Goal: Book appointment/travel/reservation

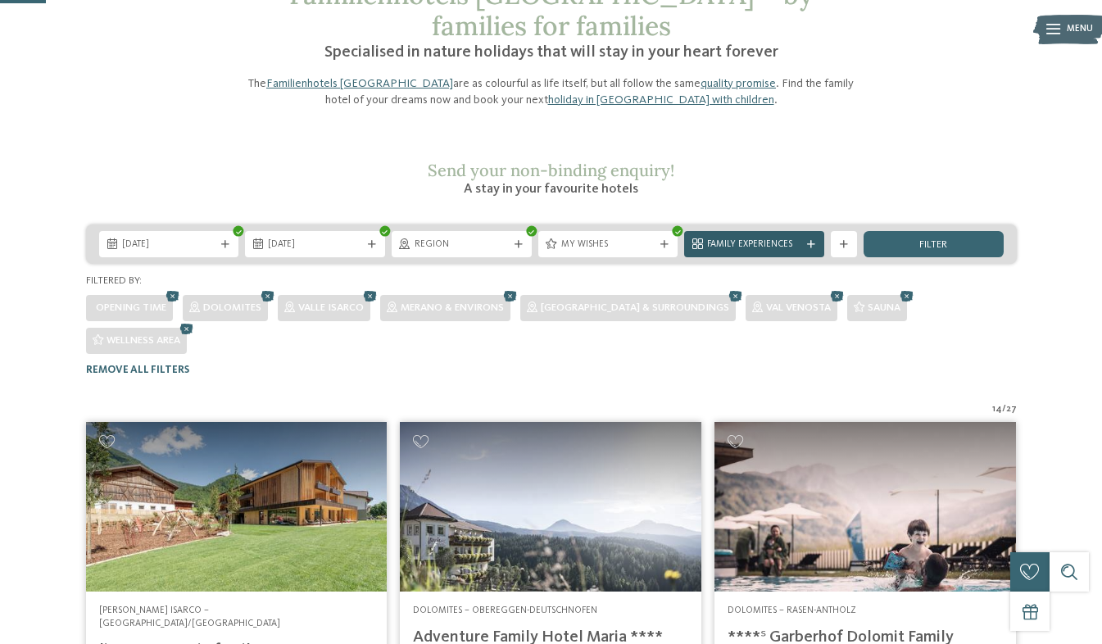
scroll to position [113, 0]
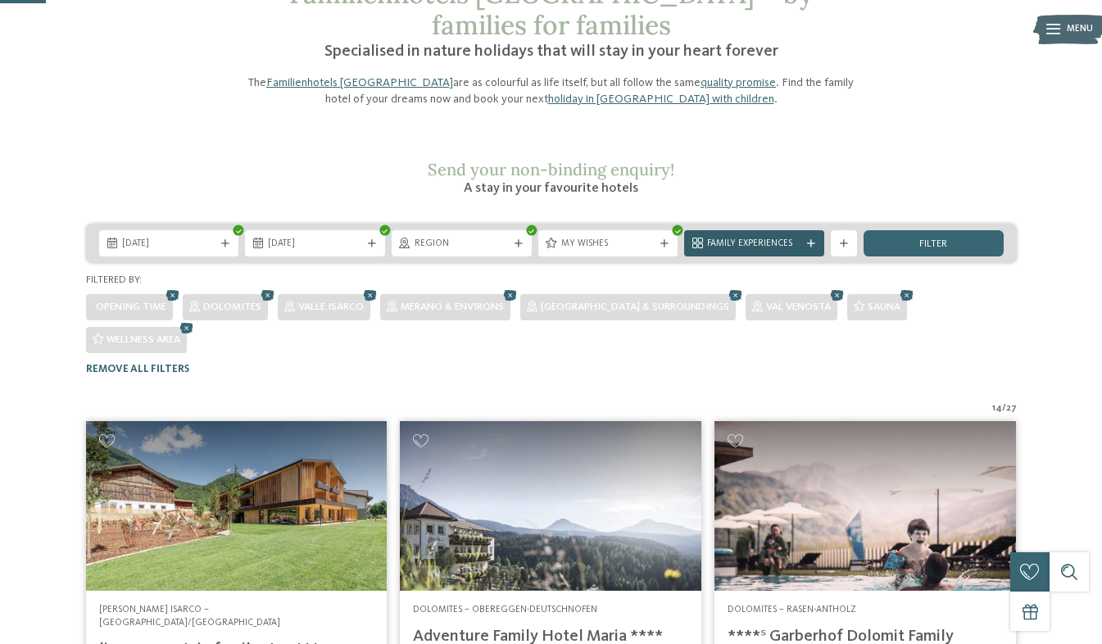
click at [788, 238] on span "Family Experiences" at bounding box center [754, 244] width 94 height 13
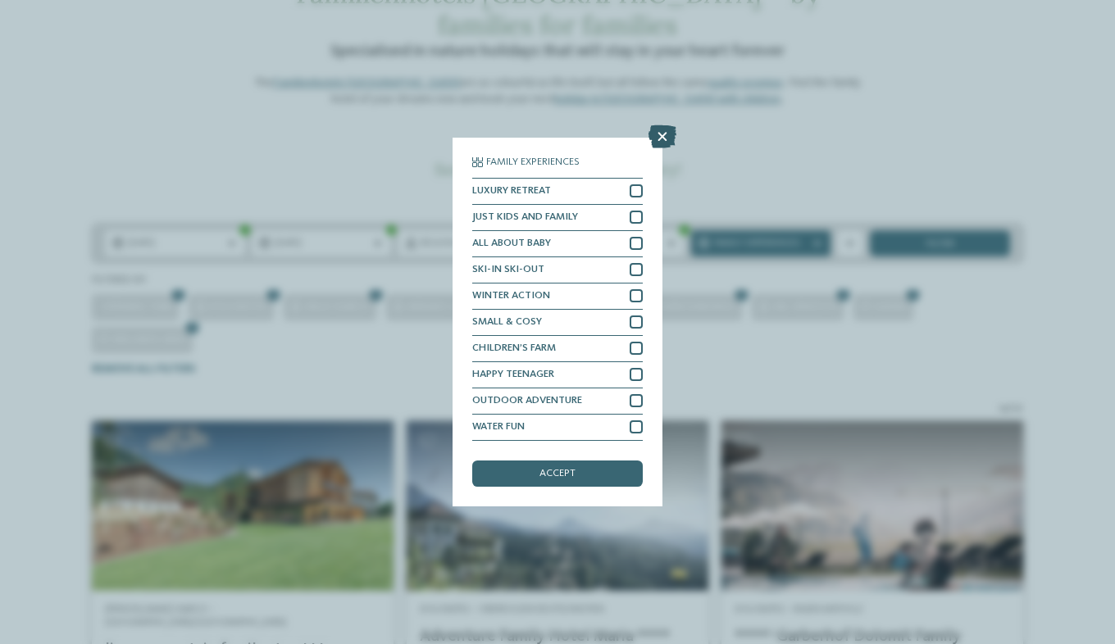
click at [658, 129] on icon at bounding box center [662, 136] width 28 height 23
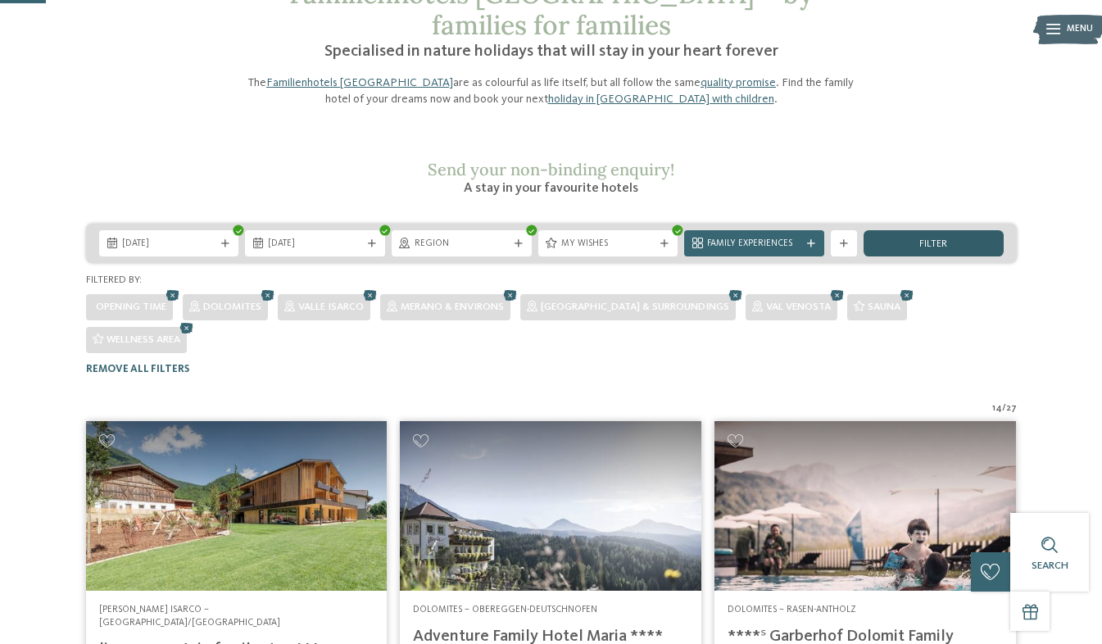
click at [958, 230] on div "filter" at bounding box center [934, 243] width 140 height 26
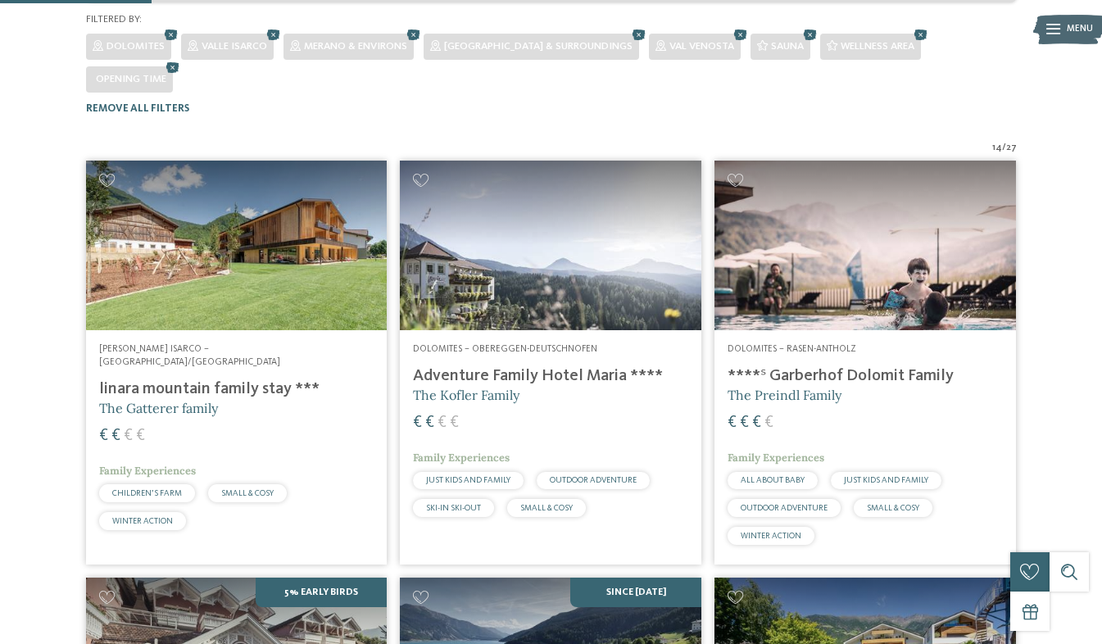
scroll to position [0, 0]
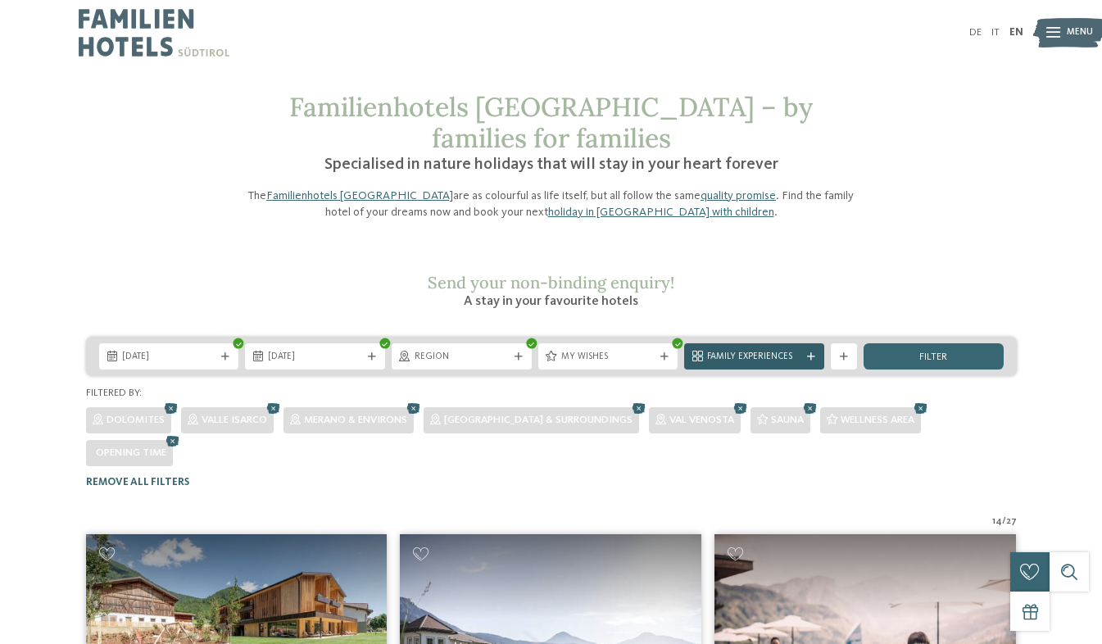
click at [748, 351] on span "Family Experiences" at bounding box center [754, 357] width 94 height 13
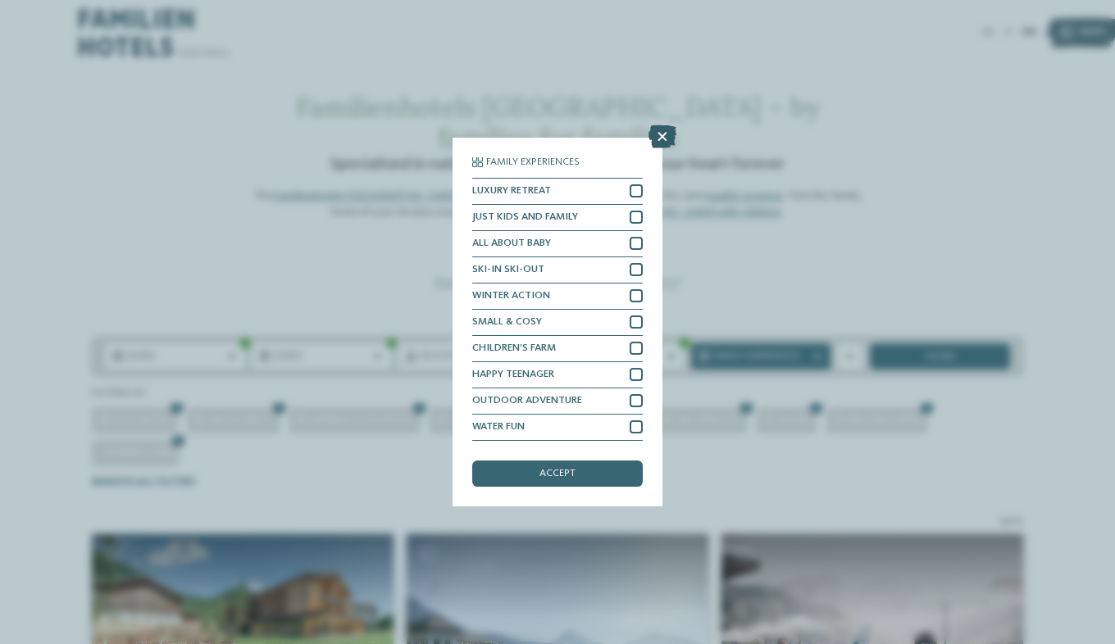
click at [666, 137] on icon at bounding box center [662, 136] width 28 height 23
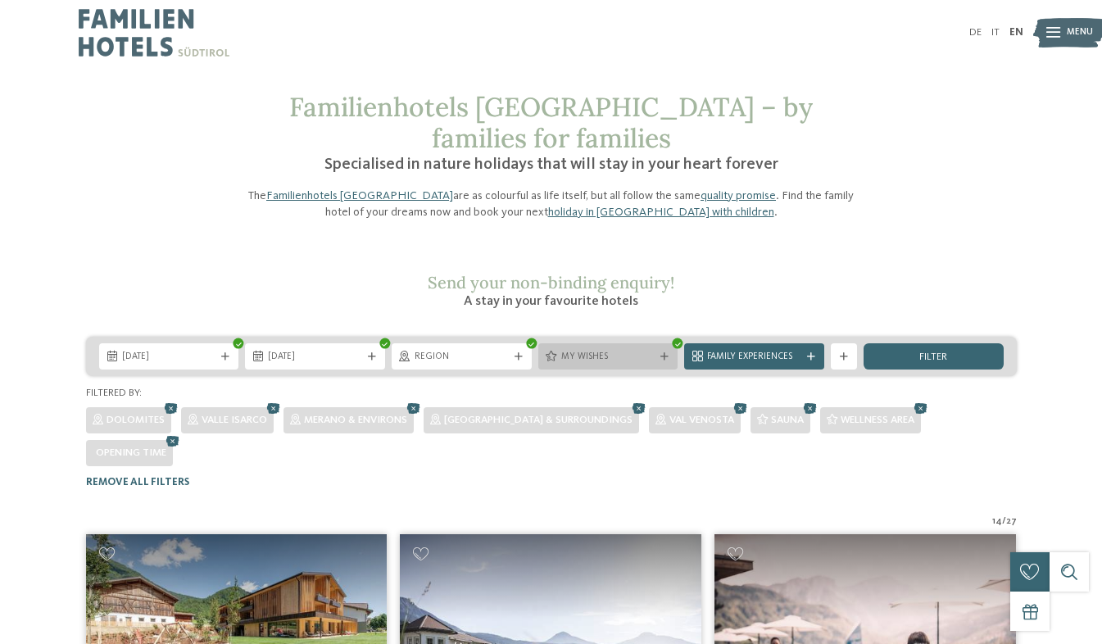
click at [591, 351] on span "My wishes" at bounding box center [608, 357] width 94 height 13
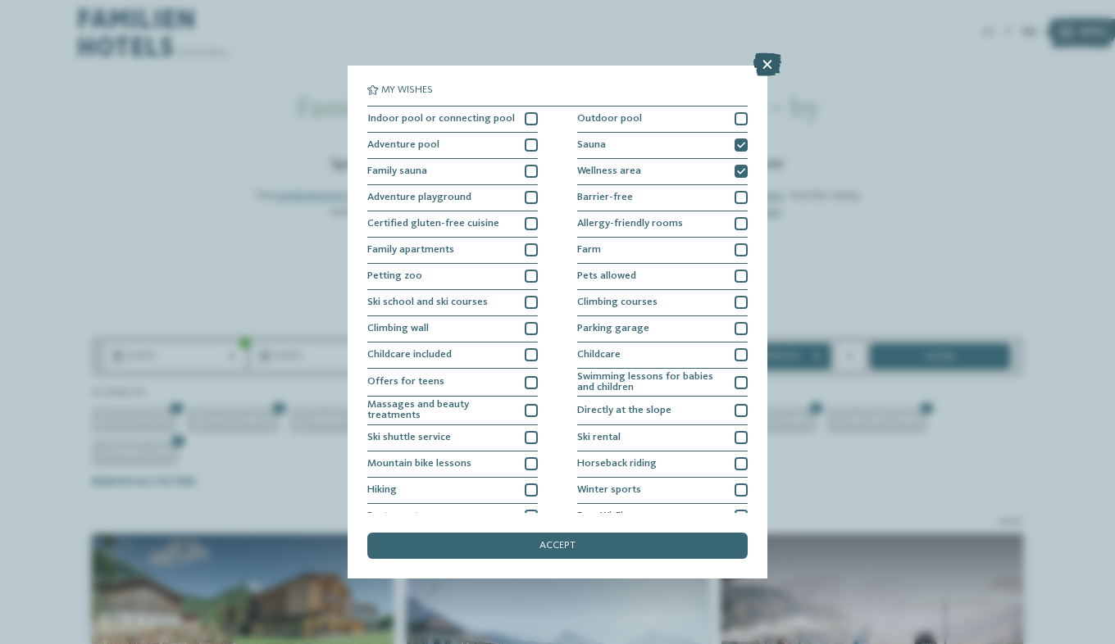
click at [779, 59] on icon at bounding box center [767, 64] width 28 height 23
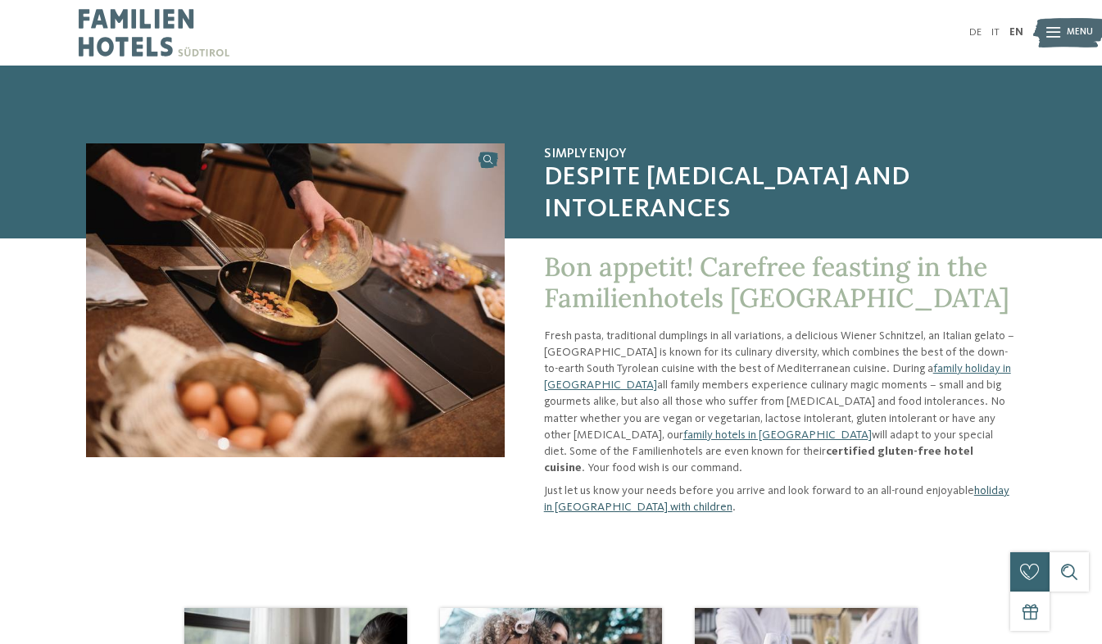
click at [652, 493] on link "holiday in South Tyrol with children" at bounding box center [777, 499] width 466 height 28
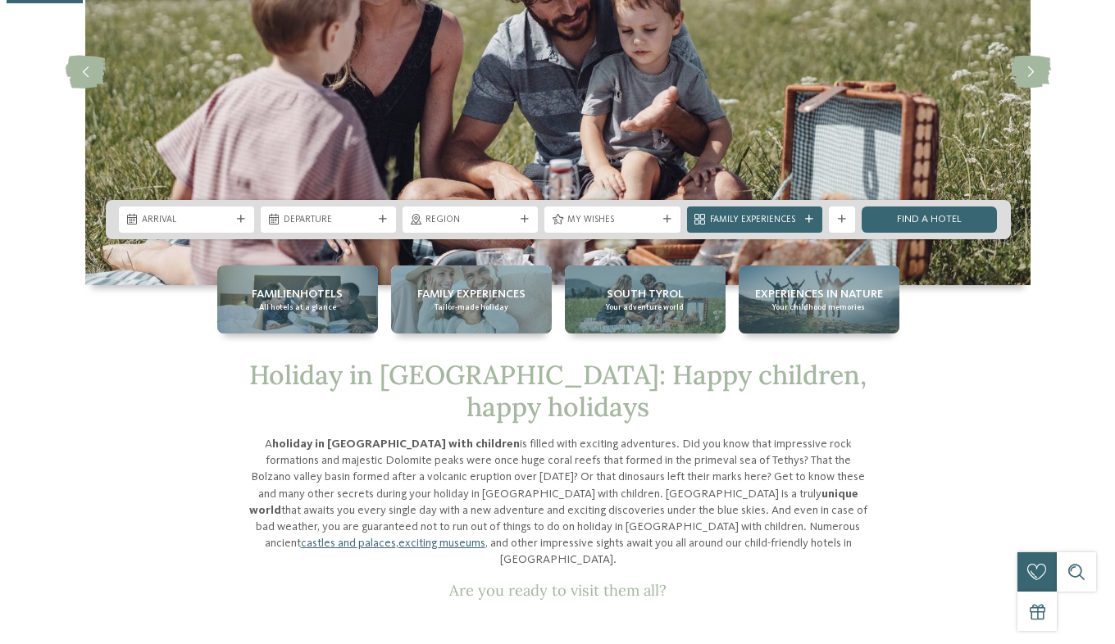
scroll to position [238, 0]
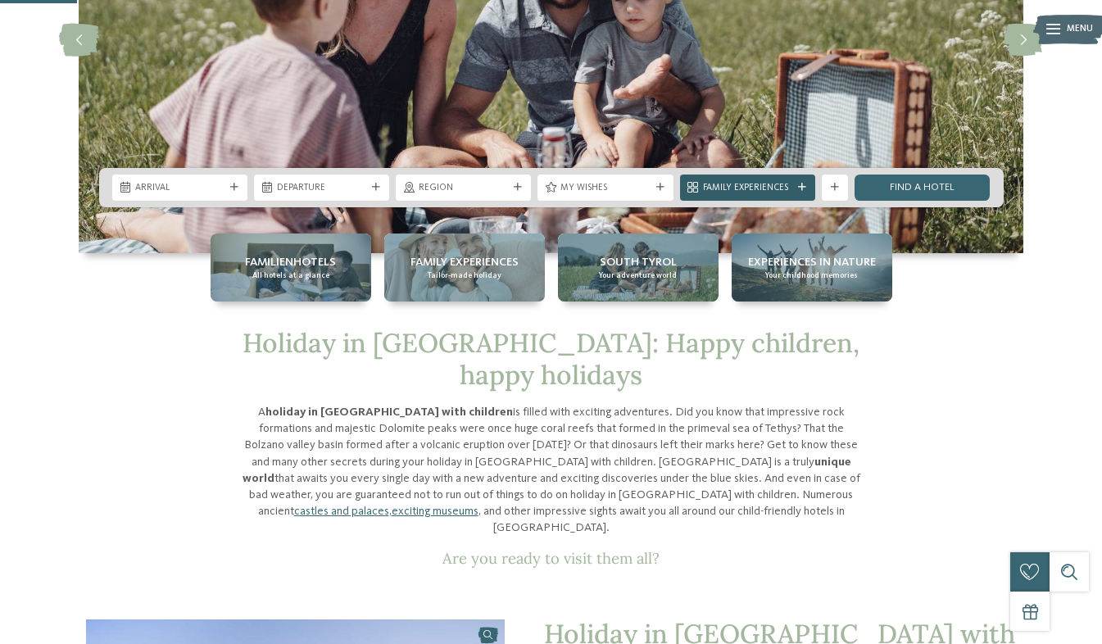
click at [754, 183] on span "Family Experiences" at bounding box center [747, 188] width 89 height 13
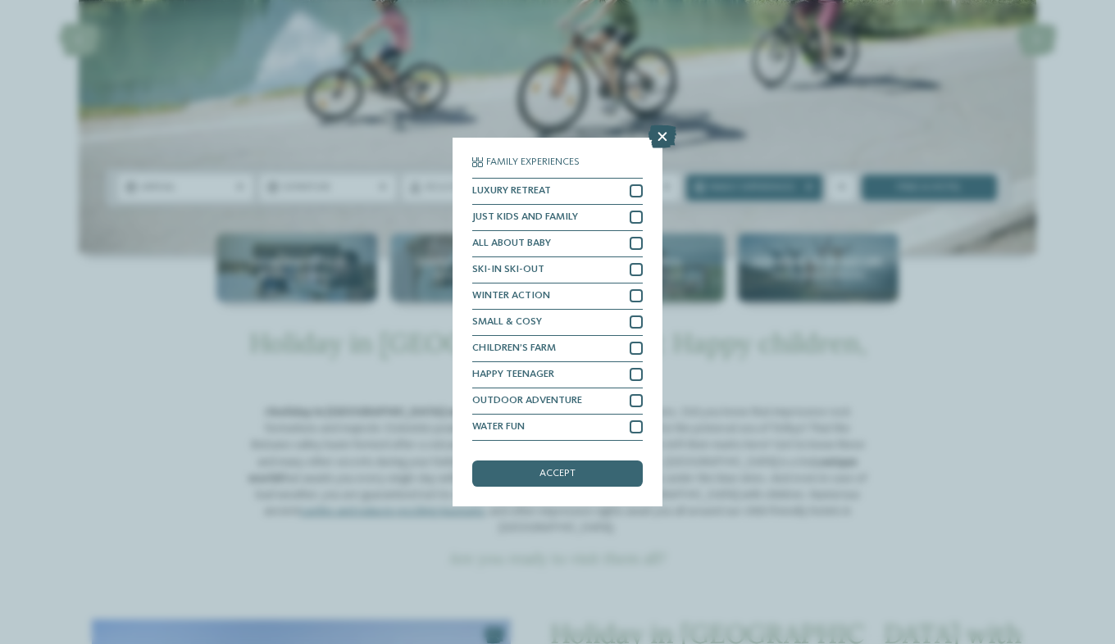
click at [662, 138] on icon at bounding box center [662, 136] width 28 height 23
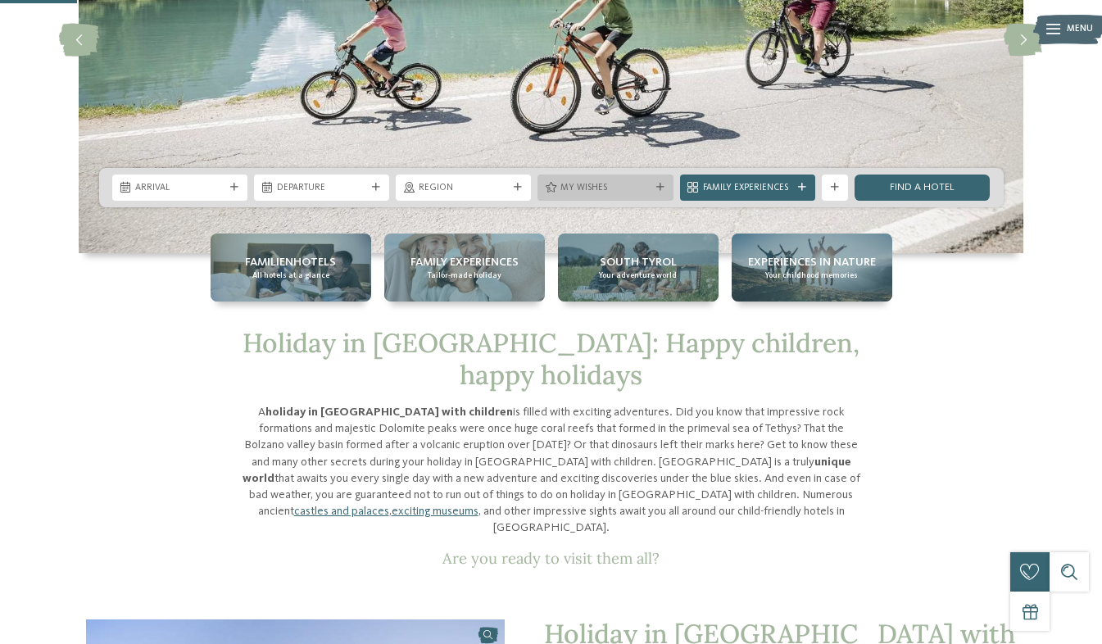
click at [606, 189] on span "My wishes" at bounding box center [605, 188] width 89 height 13
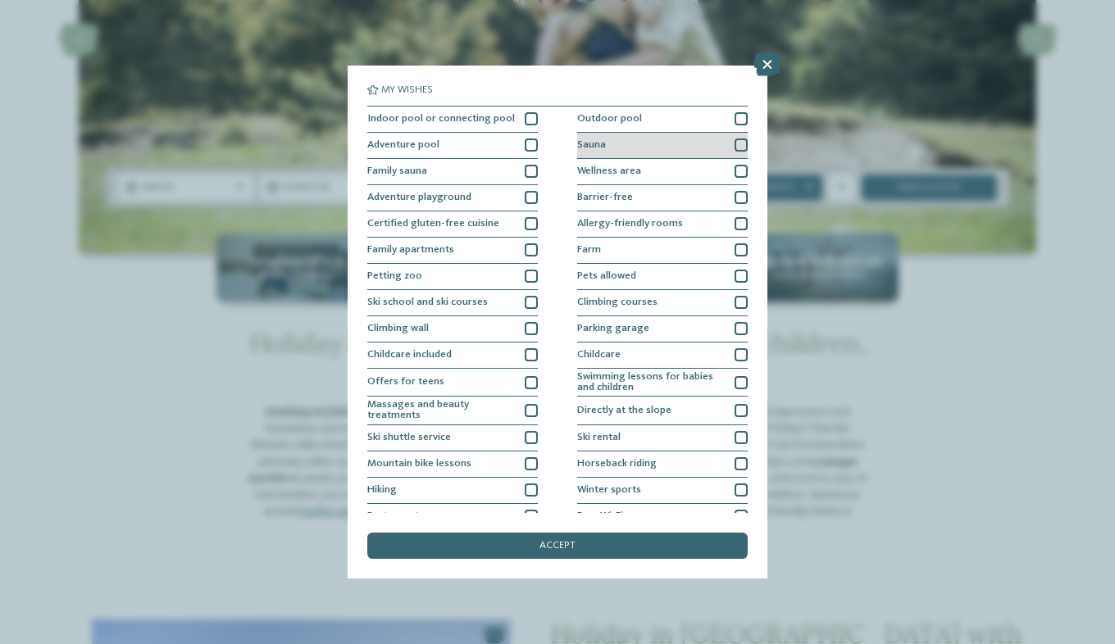
click at [734, 146] on div at bounding box center [740, 145] width 13 height 13
click at [734, 167] on div at bounding box center [740, 171] width 13 height 13
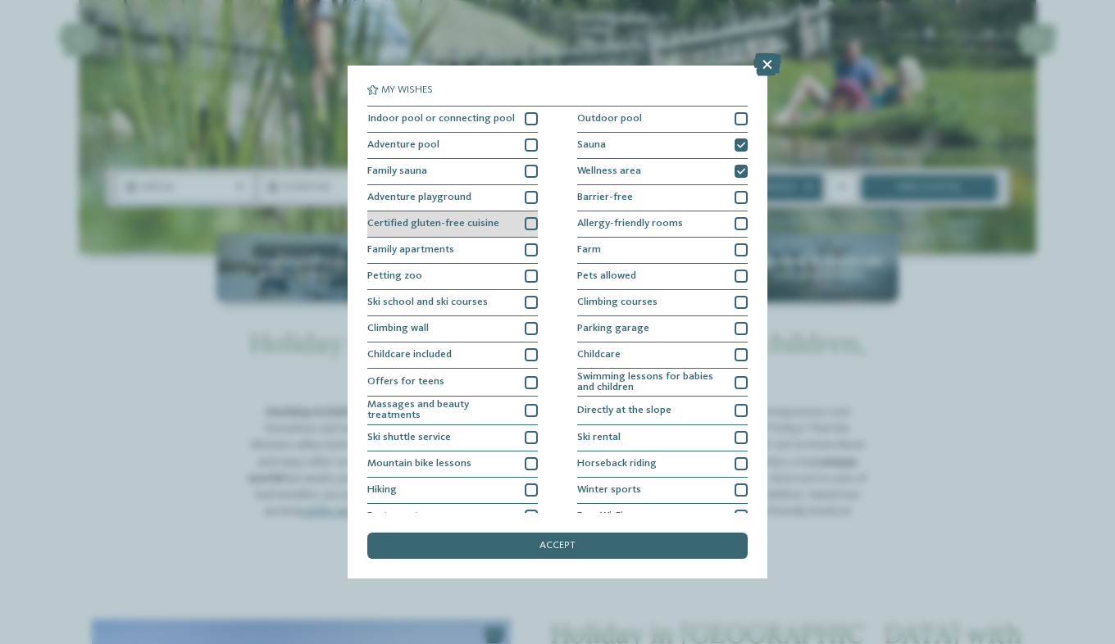
click at [529, 227] on div at bounding box center [531, 223] width 13 height 13
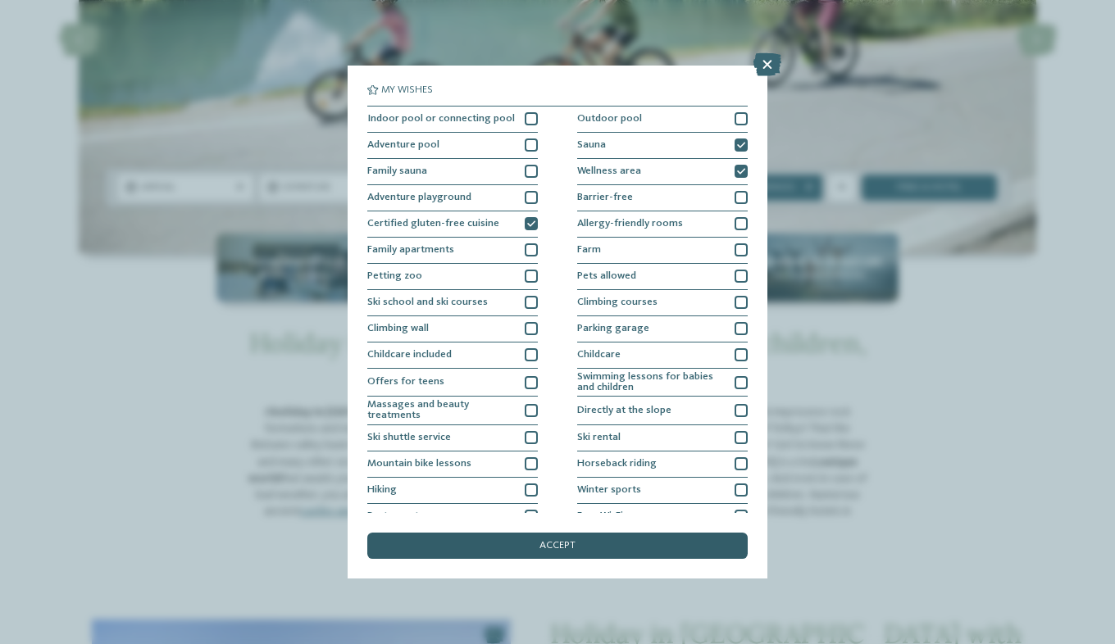
click at [576, 538] on div "accept" at bounding box center [557, 546] width 380 height 26
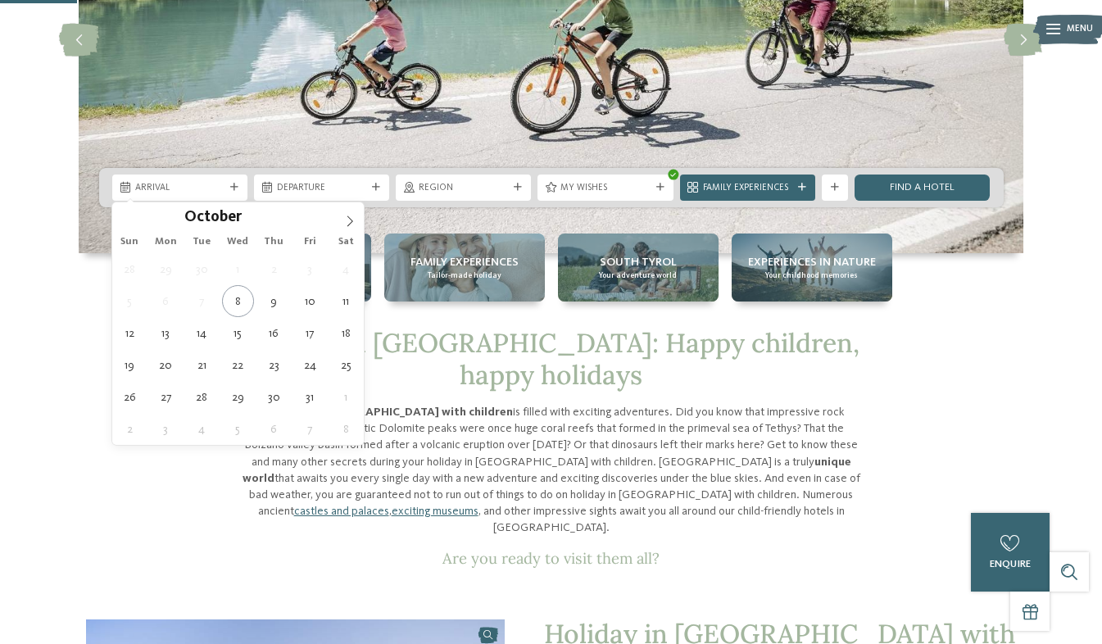
click at [163, 186] on span "Arrival" at bounding box center [179, 188] width 89 height 13
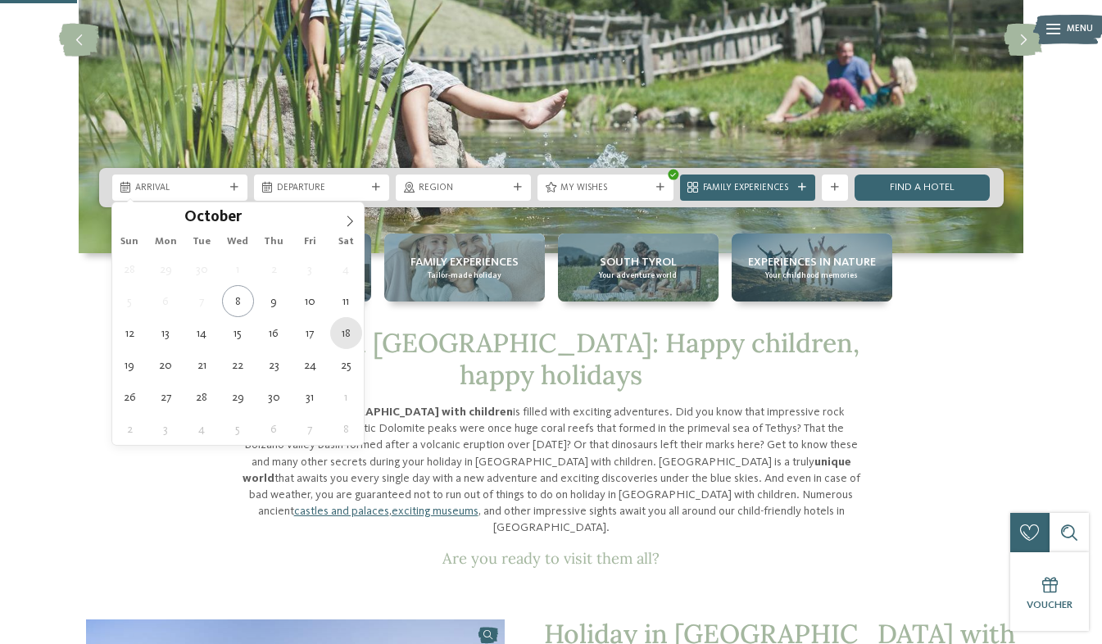
type div "[DATE]"
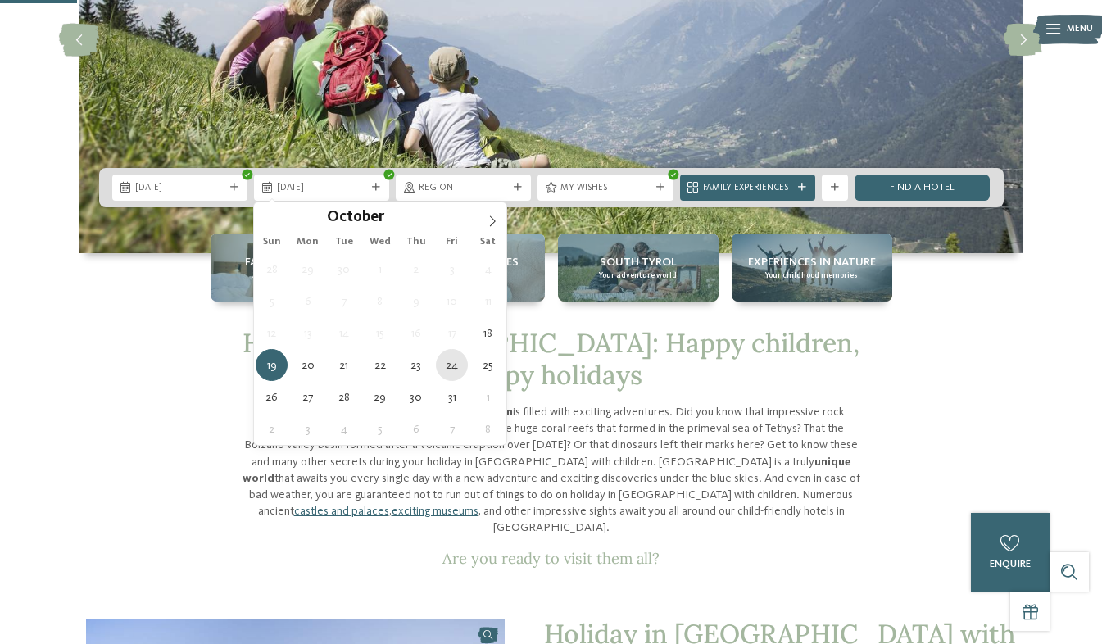
type div "[DATE]"
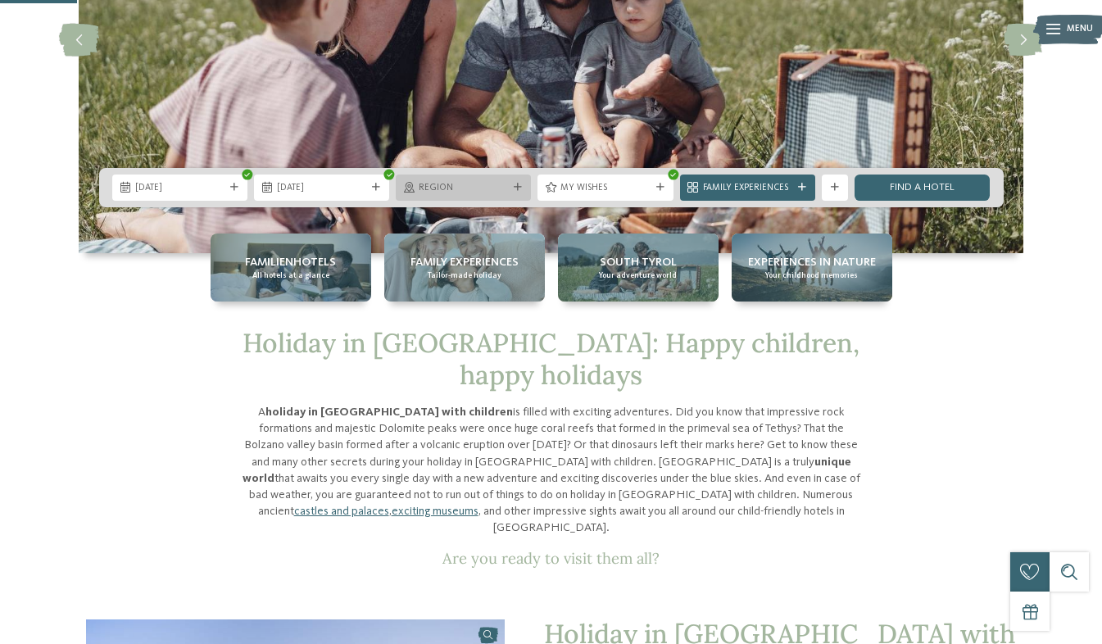
click at [484, 179] on div "Region" at bounding box center [463, 188] width 135 height 26
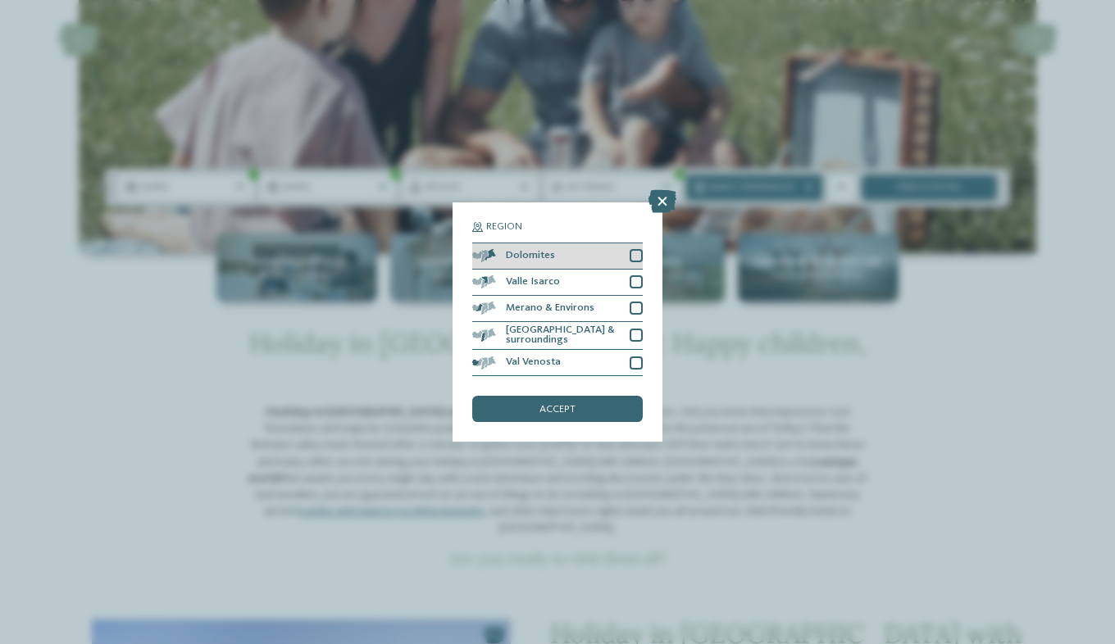
click at [635, 259] on div at bounding box center [635, 255] width 13 height 13
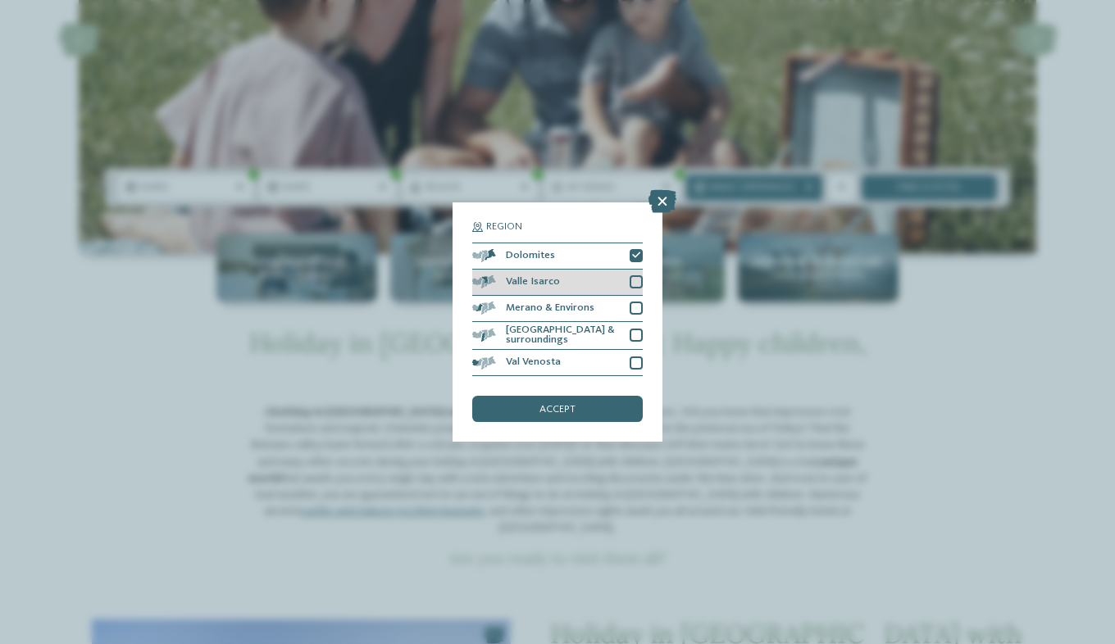
click at [642, 286] on div at bounding box center [635, 281] width 13 height 13
click at [641, 309] on div at bounding box center [635, 308] width 13 height 13
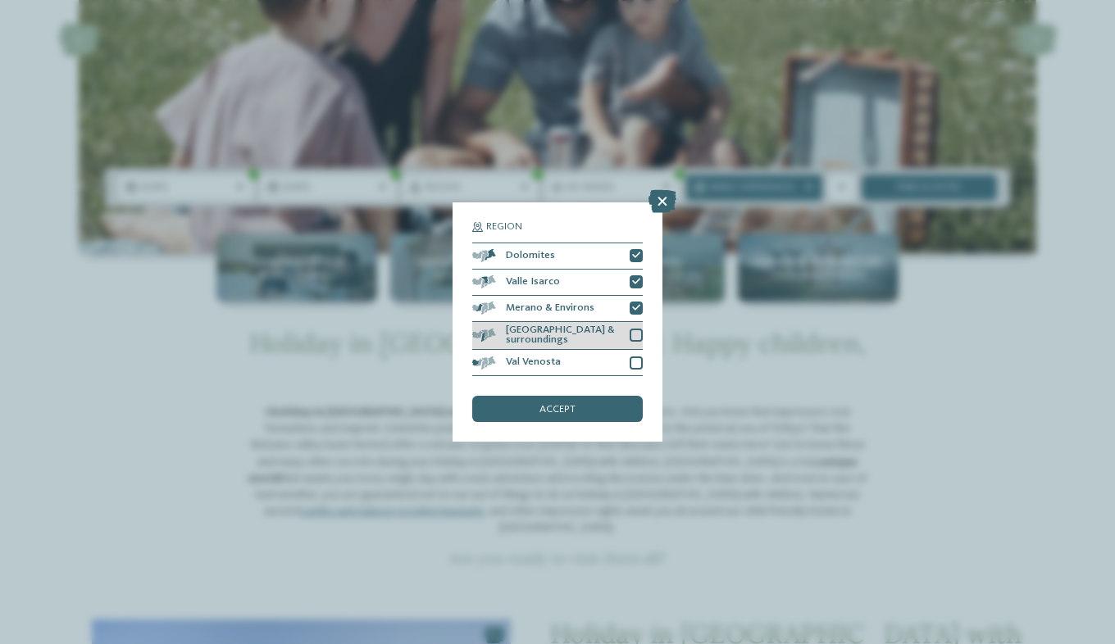
click at [637, 330] on div at bounding box center [635, 335] width 13 height 13
click at [636, 360] on div at bounding box center [635, 363] width 13 height 13
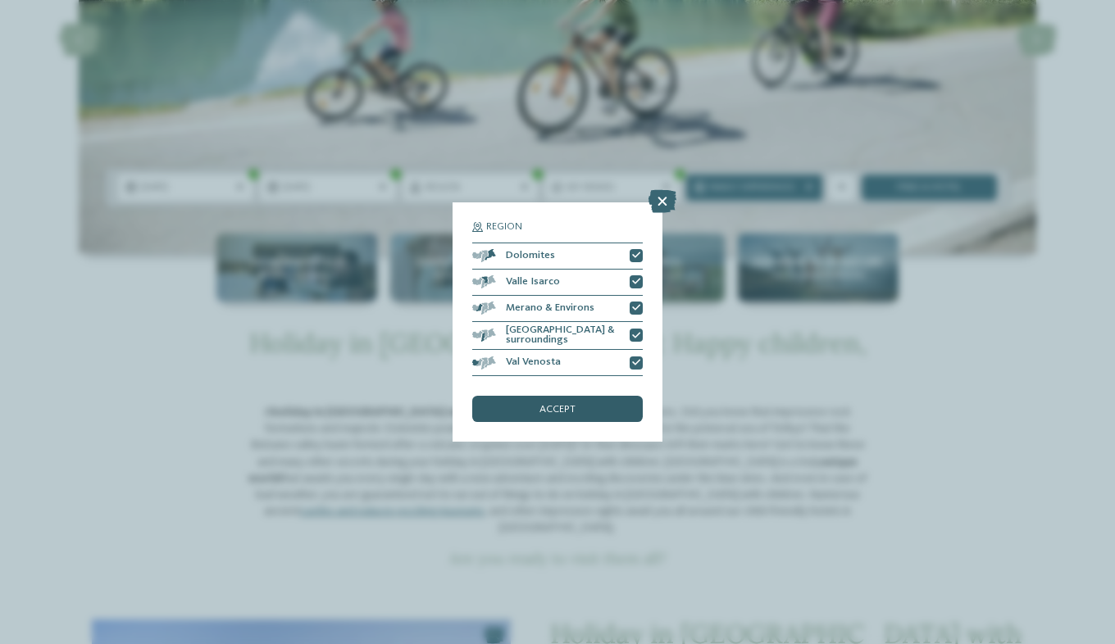
click at [577, 404] on div "accept" at bounding box center [557, 409] width 170 height 26
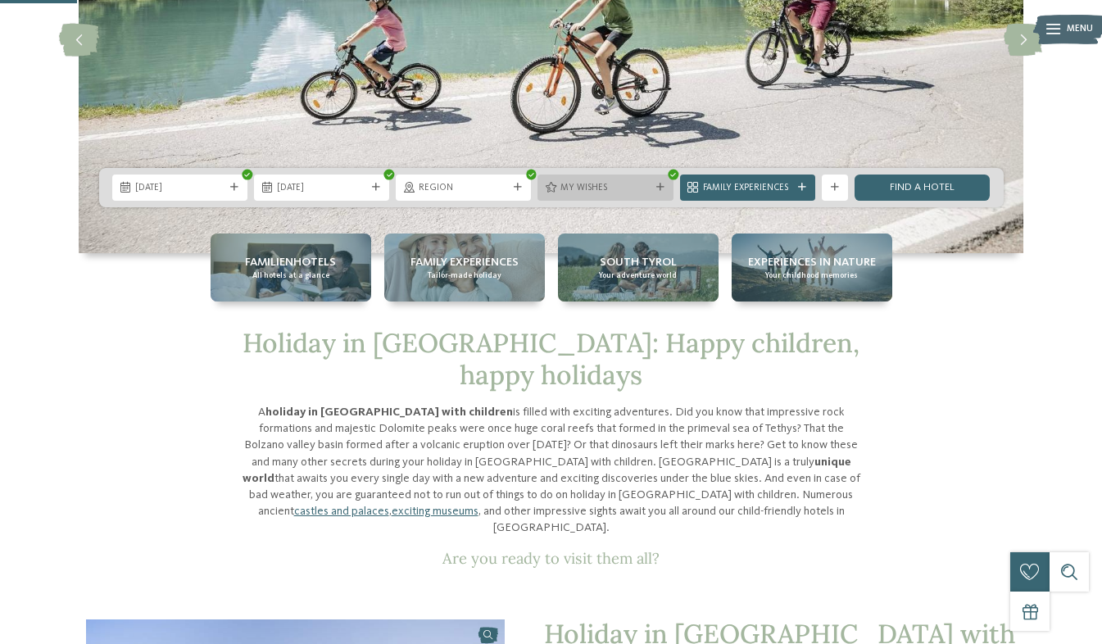
click at [611, 194] on span "My wishes" at bounding box center [605, 188] width 89 height 13
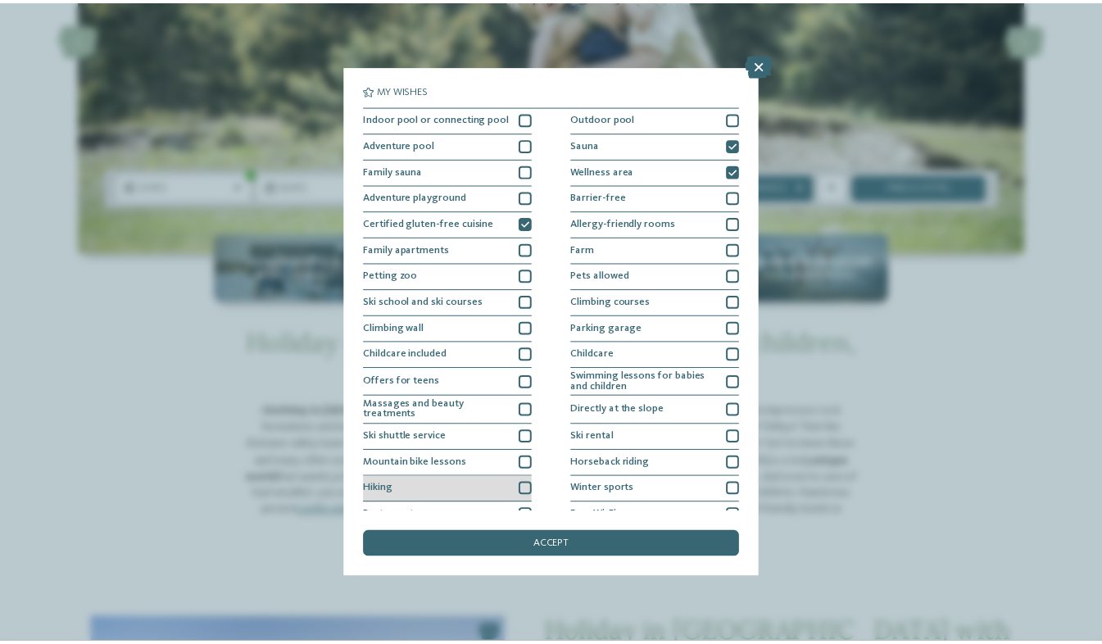
scroll to position [43, 0]
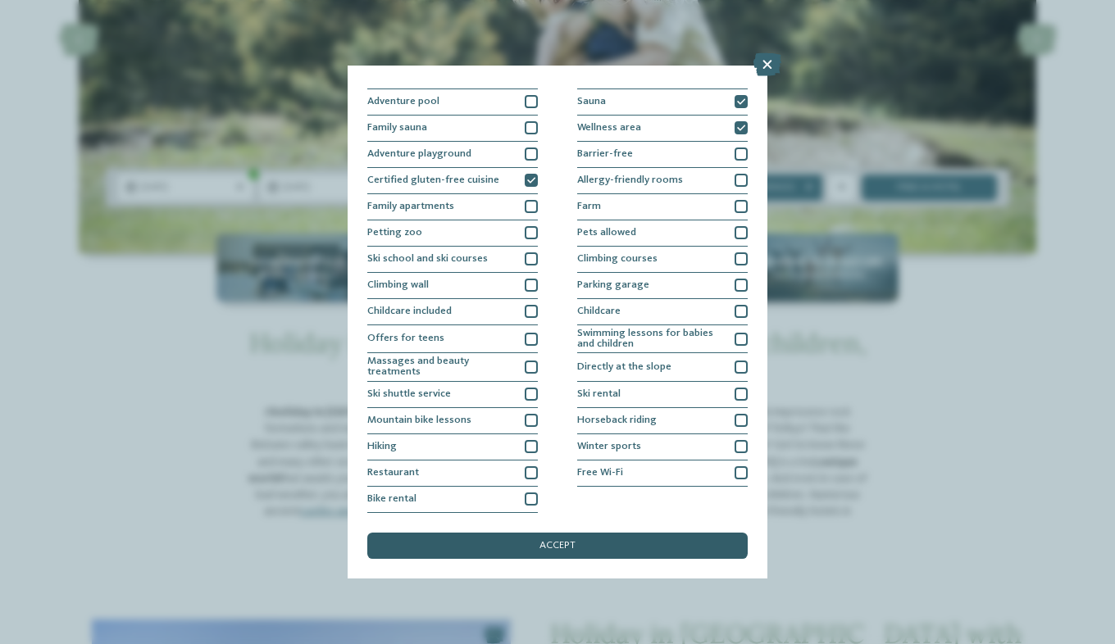
click at [569, 541] on span "accept" at bounding box center [557, 546] width 36 height 11
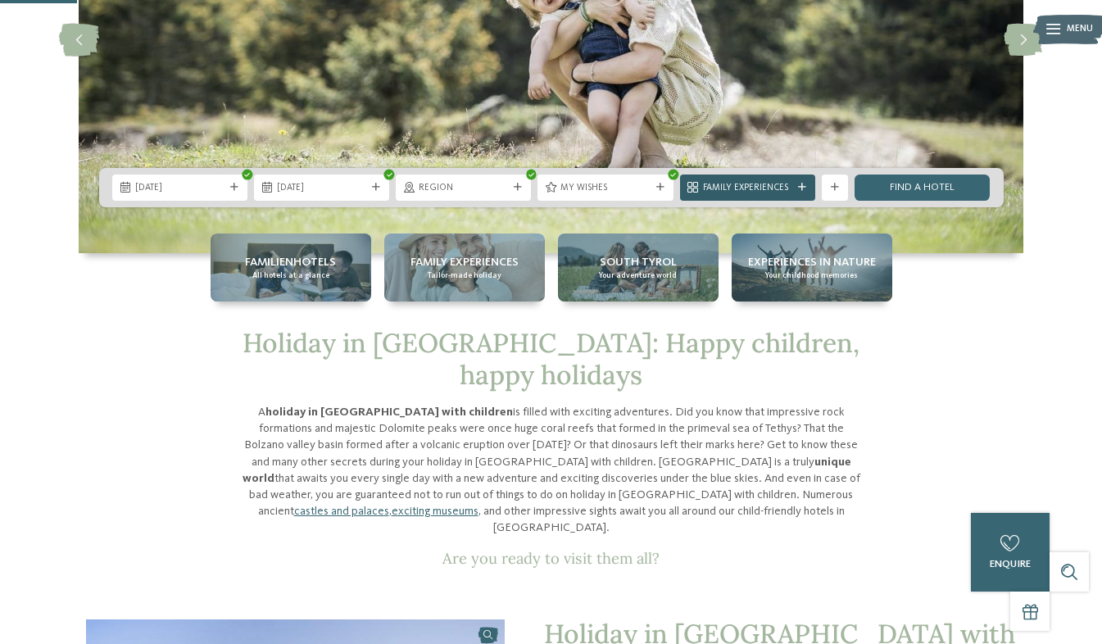
click at [756, 195] on div "Family Experiences" at bounding box center [747, 188] width 135 height 26
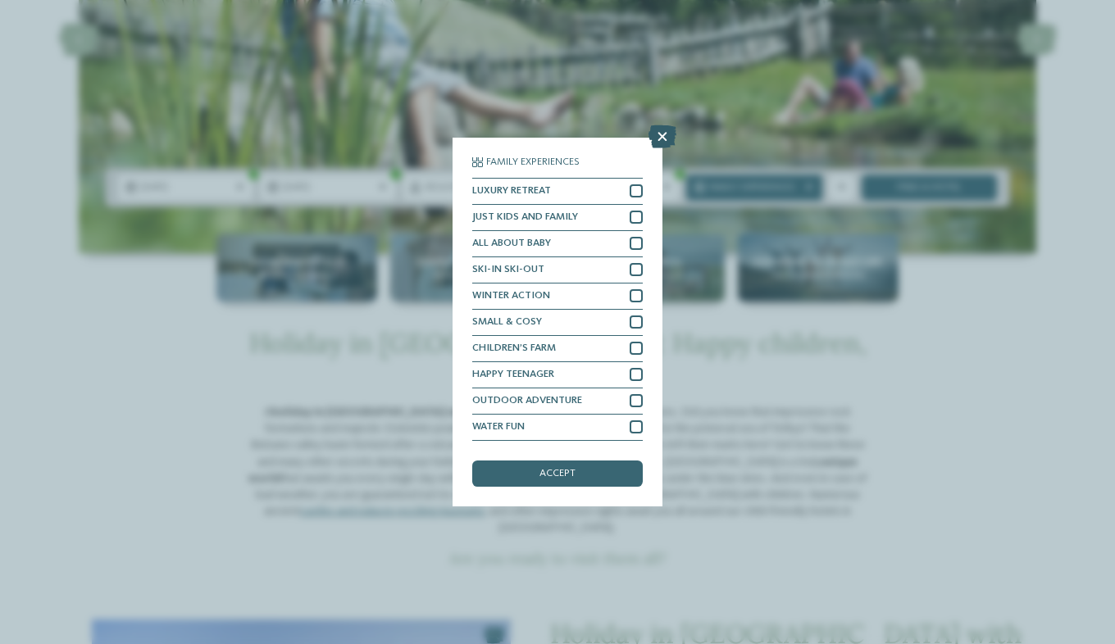
click at [667, 136] on icon at bounding box center [662, 136] width 28 height 23
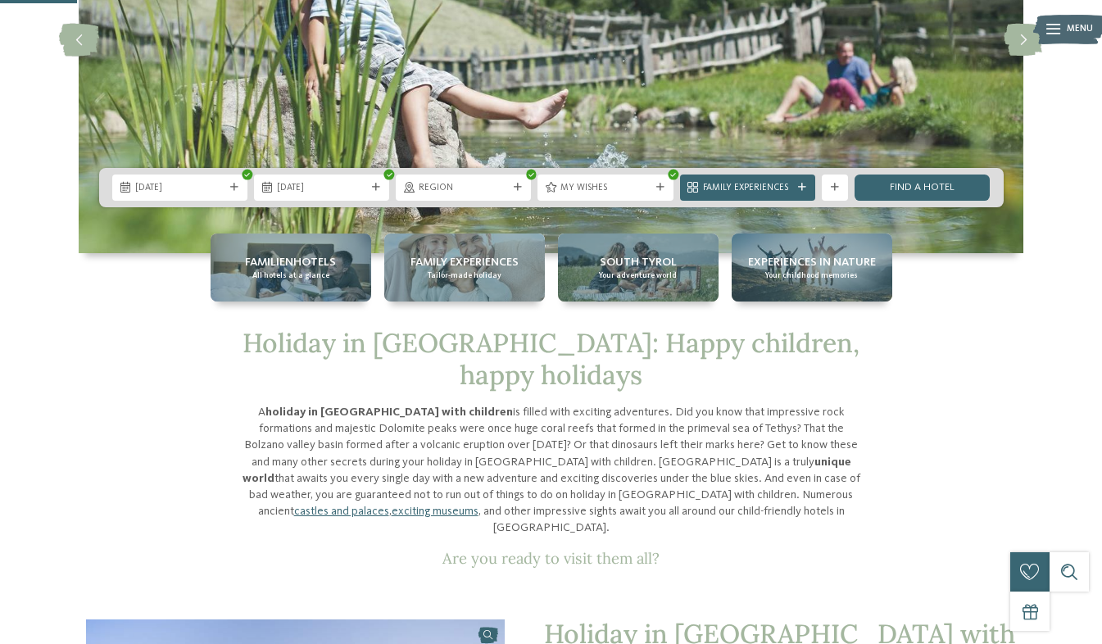
click at [667, 136] on img at bounding box center [551, 40] width 945 height 426
click at [925, 189] on link "Find a hotel" at bounding box center [922, 188] width 135 height 26
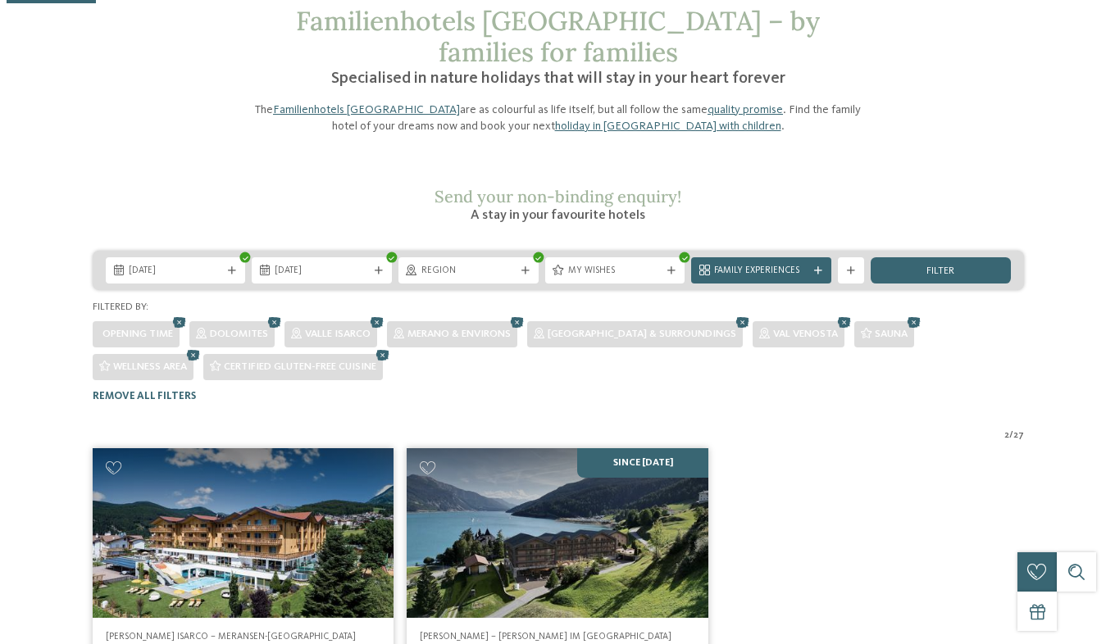
scroll to position [85, 0]
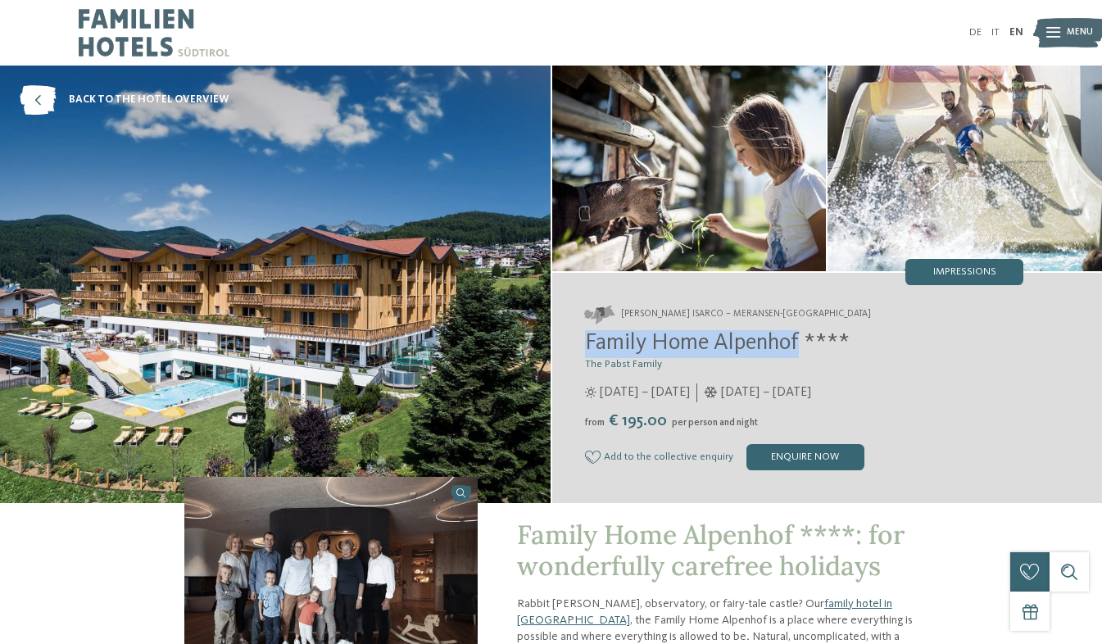
drag, startPoint x: 587, startPoint y: 346, endPoint x: 802, endPoint y: 343, distance: 215.6
click at [802, 343] on span "Family Home Alpenhof ****" at bounding box center [717, 343] width 265 height 23
copy span "Family Home Alpenhof"
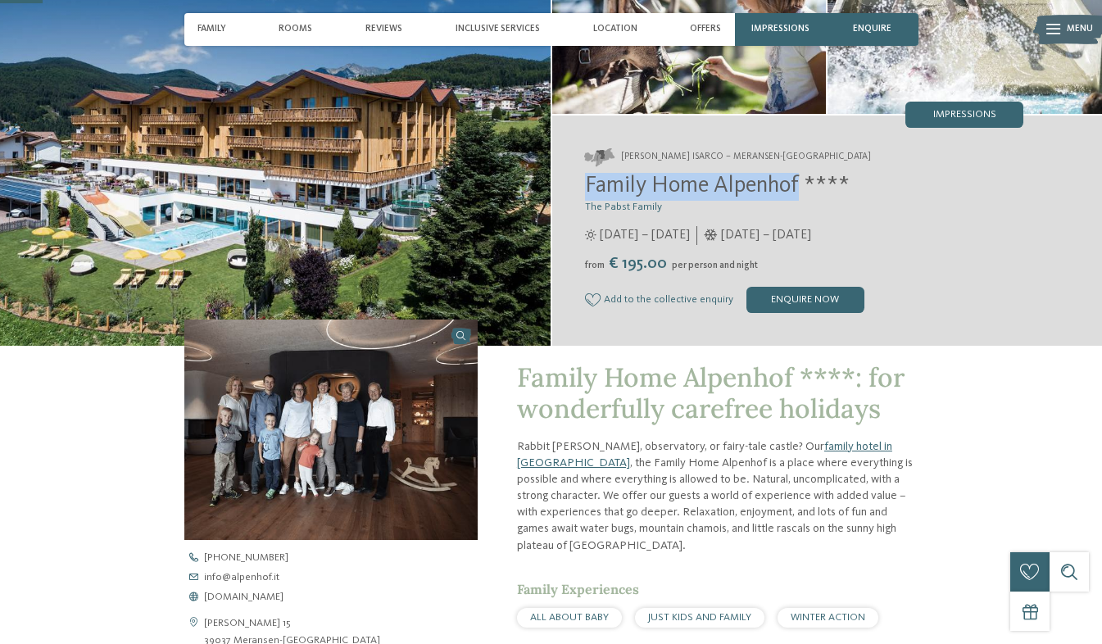
scroll to position [158, 0]
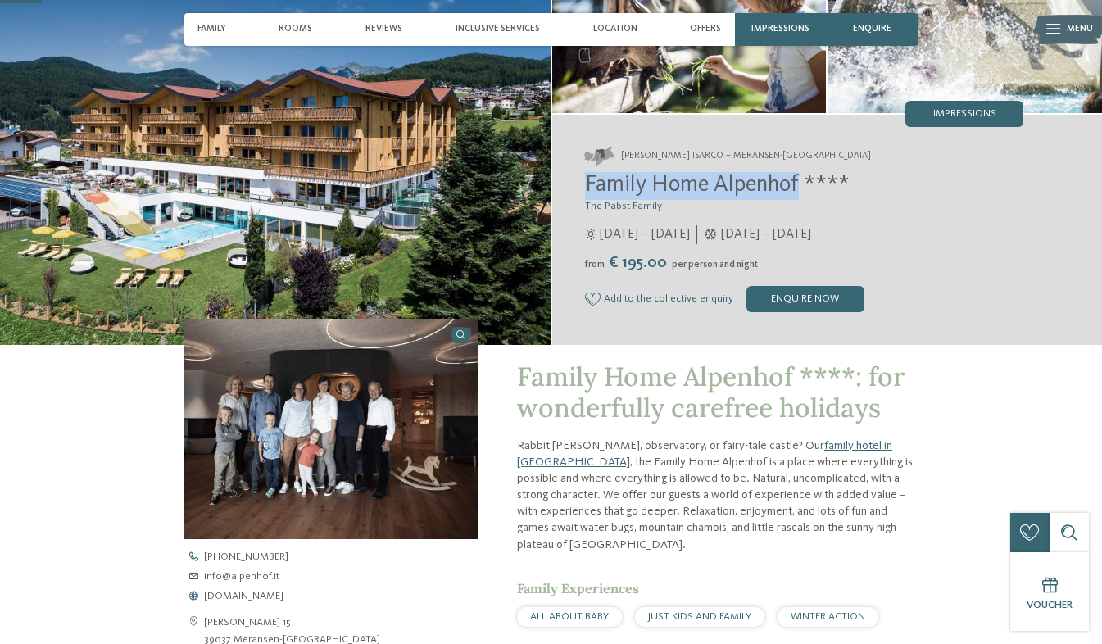
copy span "Family Home Alpenhof"
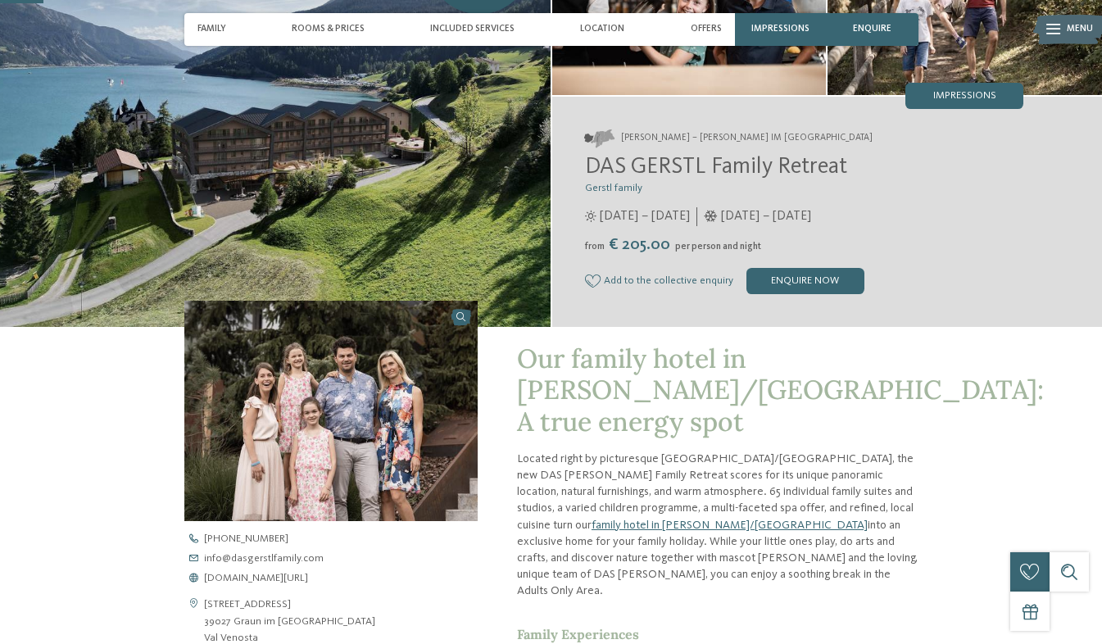
scroll to position [177, 0]
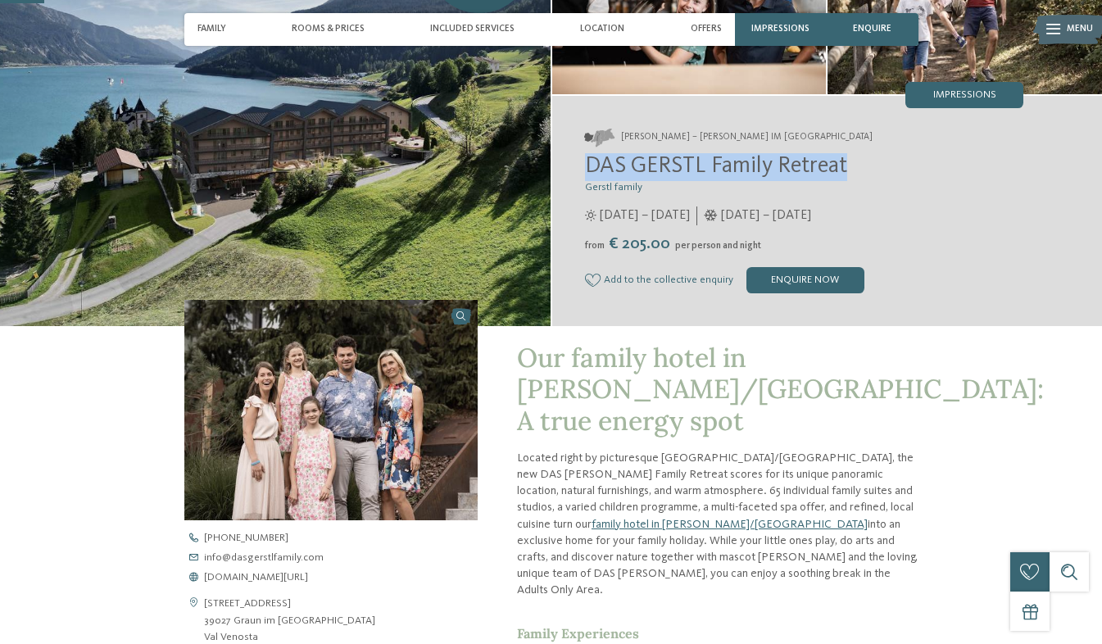
drag, startPoint x: 588, startPoint y: 172, endPoint x: 847, endPoint y: 170, distance: 259.0
click at [847, 170] on span "DAS GERSTL Family Retreat" at bounding box center [716, 166] width 262 height 23
copy span "DAS GERSTL Family Retreat"
